Goal: Find specific page/section: Find specific page/section

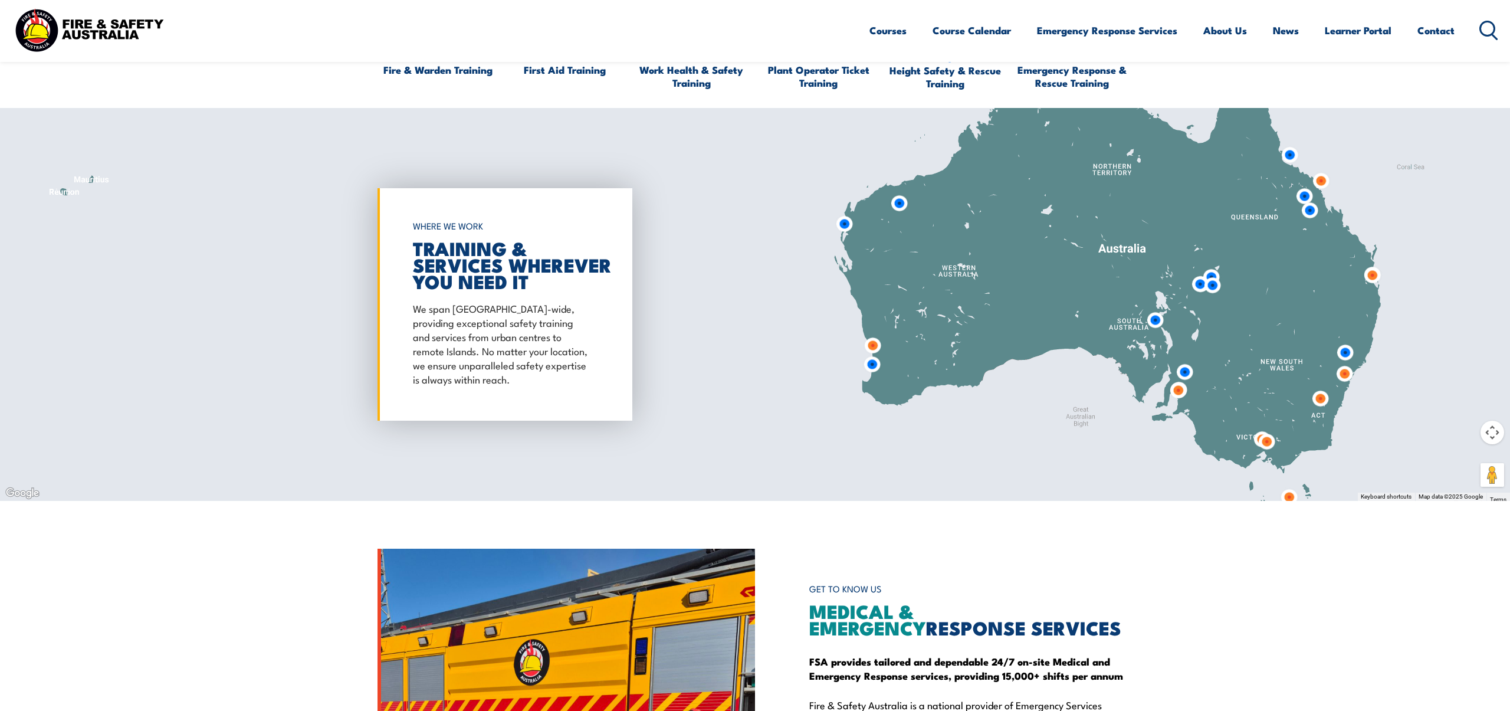
scroll to position [1159, 0]
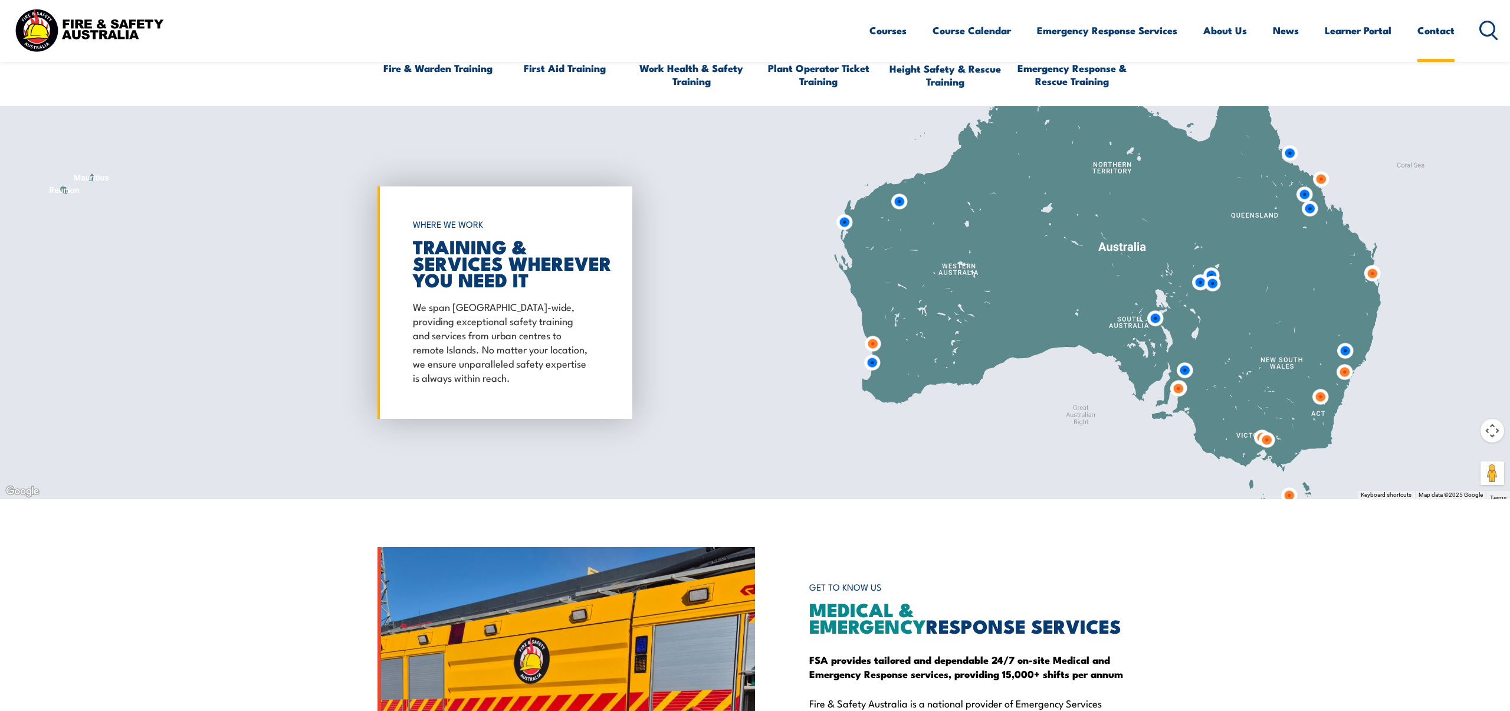
click at [1443, 32] on link "Contact" at bounding box center [1436, 30] width 37 height 31
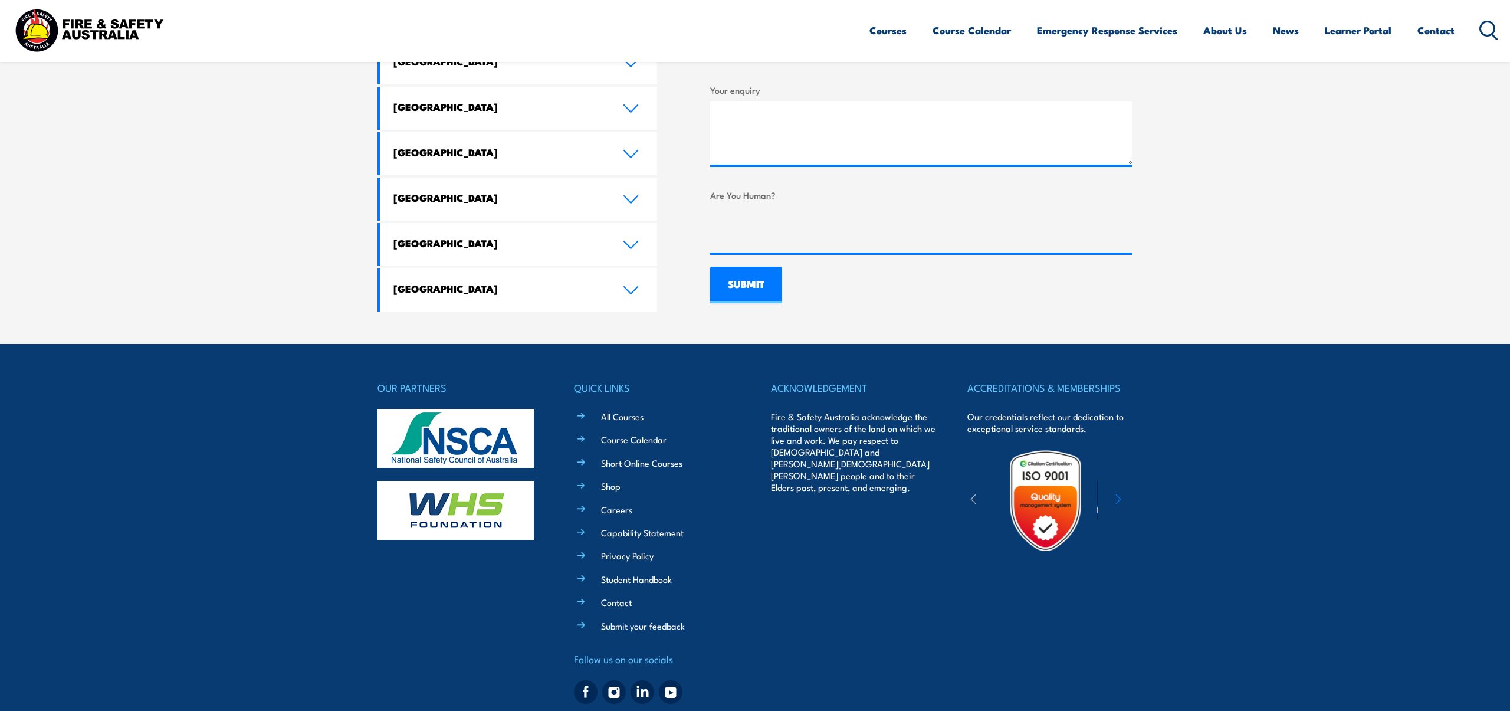
scroll to position [767, 0]
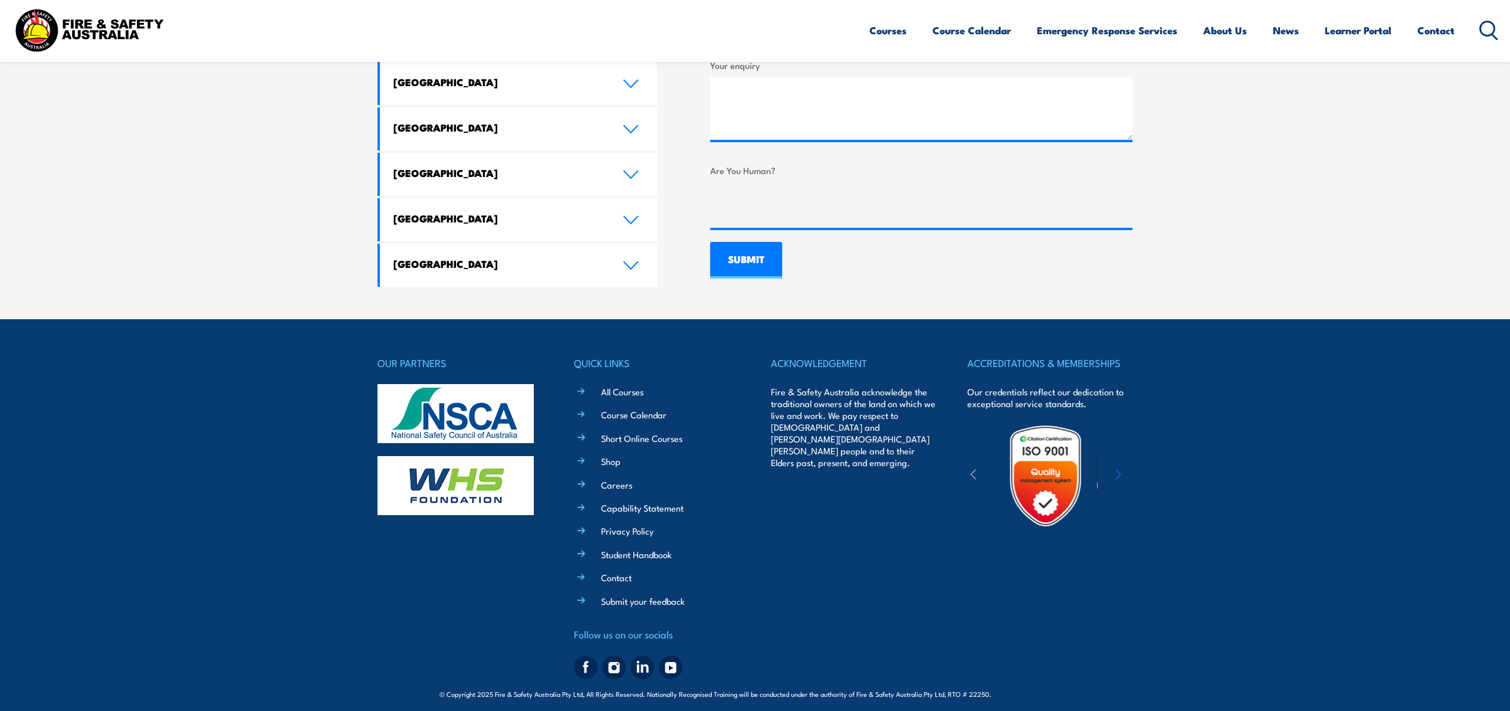
click at [644, 662] on img at bounding box center [643, 667] width 24 height 24
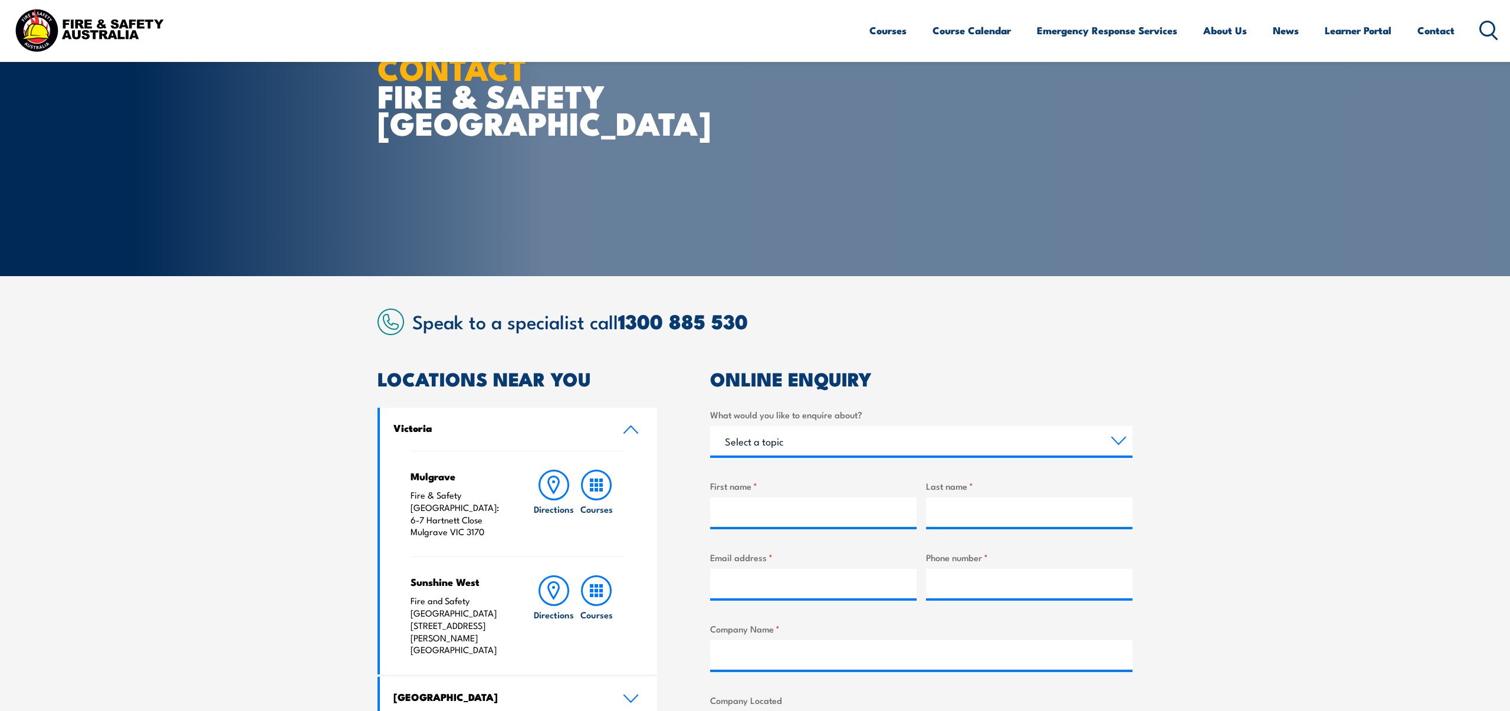
scroll to position [0, 0]
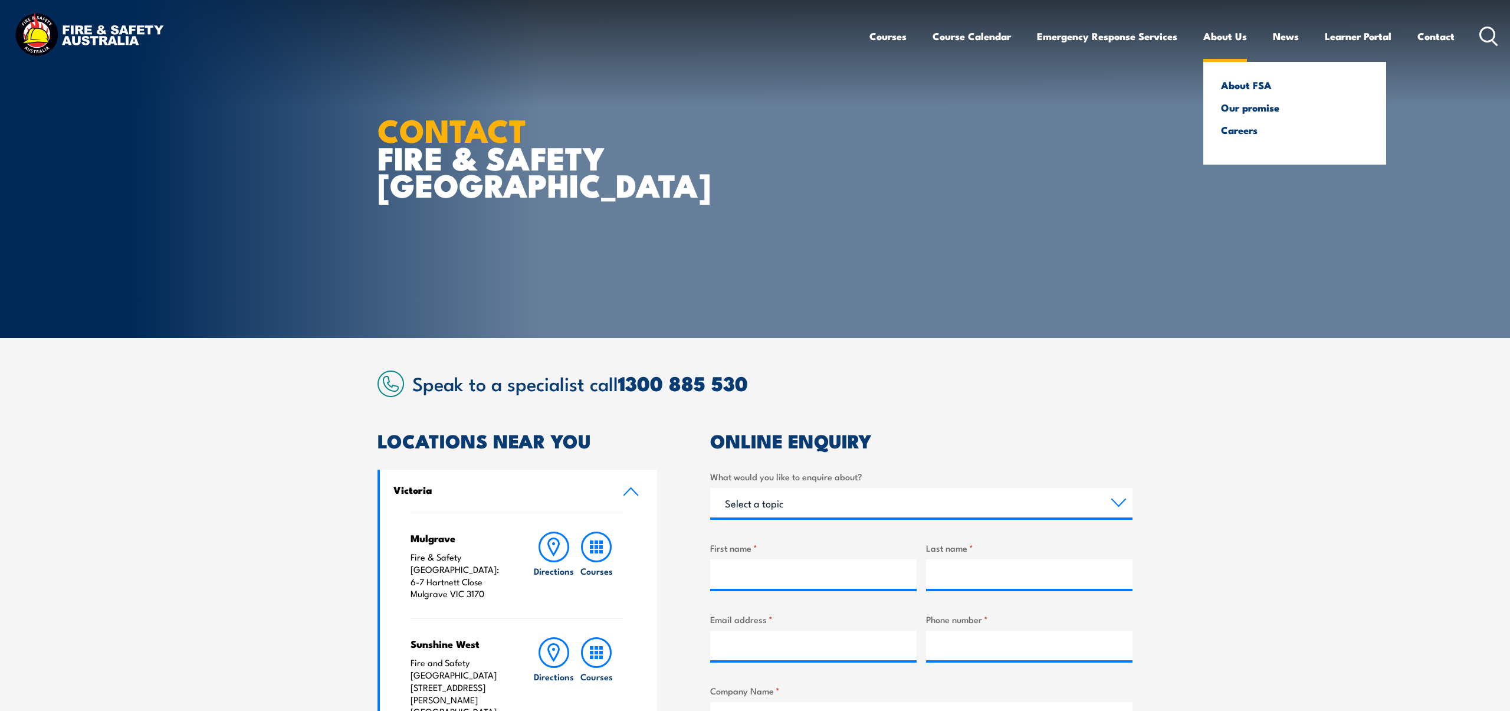
click at [1233, 35] on link "About Us" at bounding box center [1225, 36] width 44 height 31
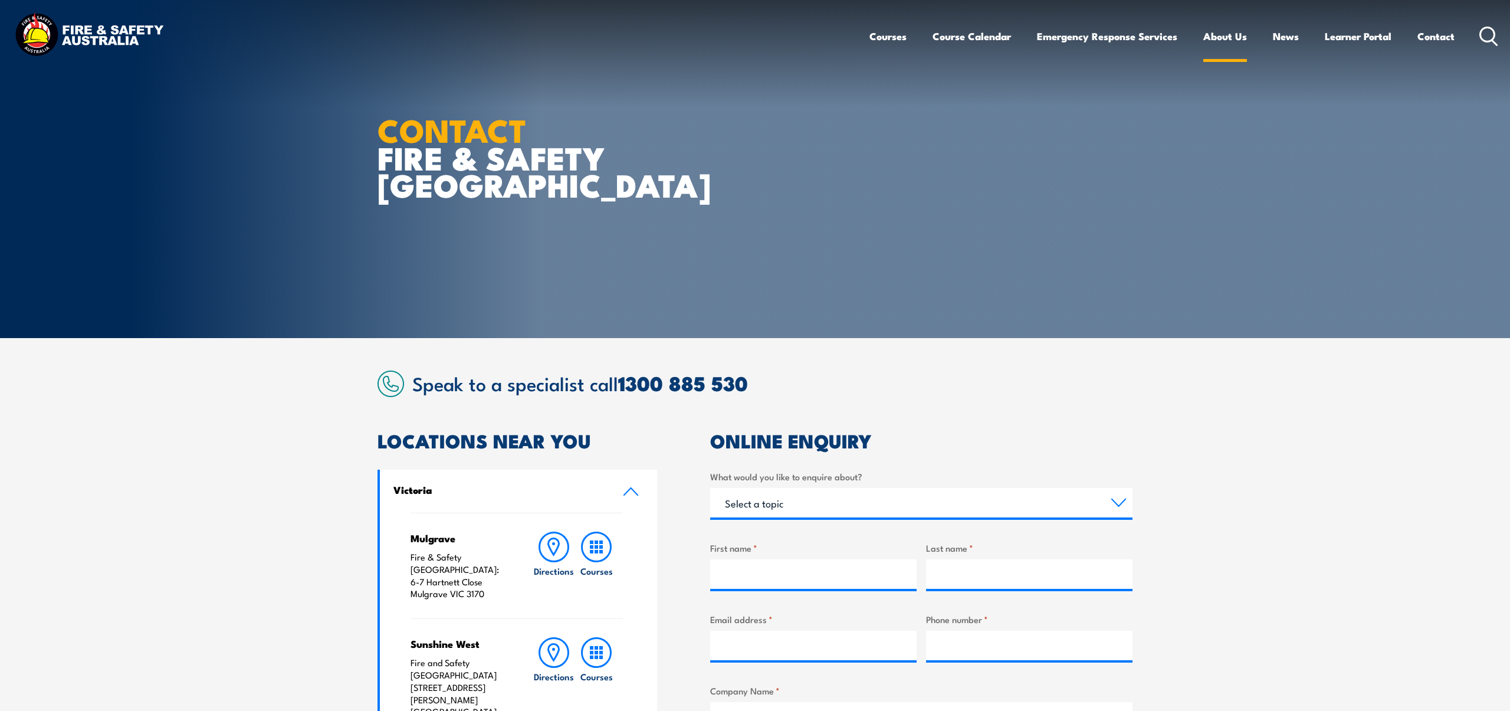
click at [1218, 38] on link "About Us" at bounding box center [1225, 36] width 44 height 31
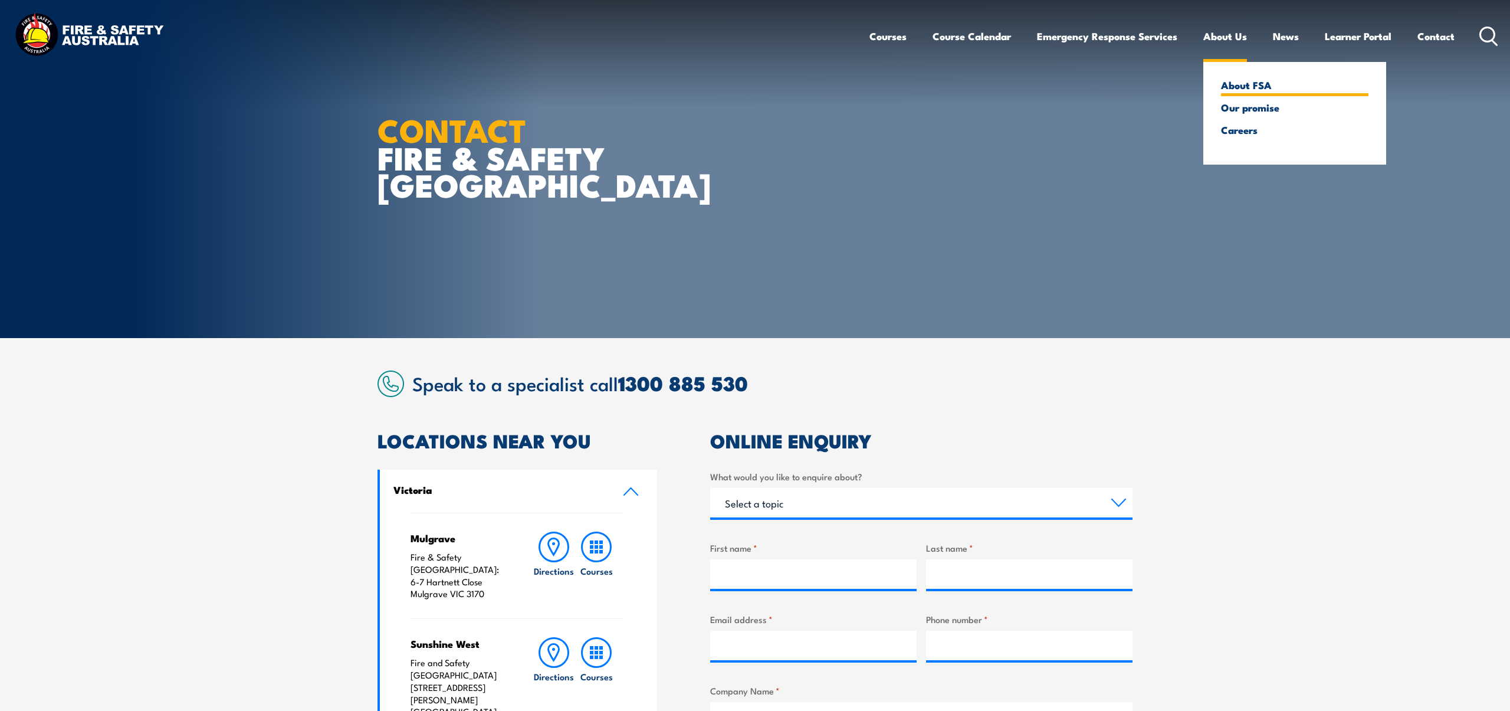
click at [1242, 86] on link "About FSA" at bounding box center [1294, 85] width 147 height 11
